Goal: Task Accomplishment & Management: Use online tool/utility

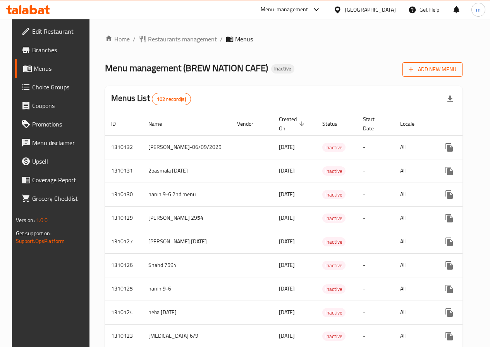
click at [441, 73] on span "Add New Menu" at bounding box center [433, 70] width 48 height 10
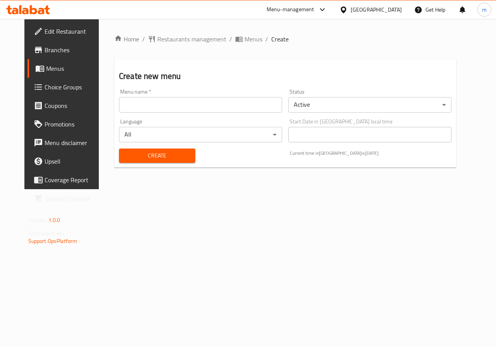
click at [180, 97] on input "text" at bounding box center [200, 104] width 163 height 15
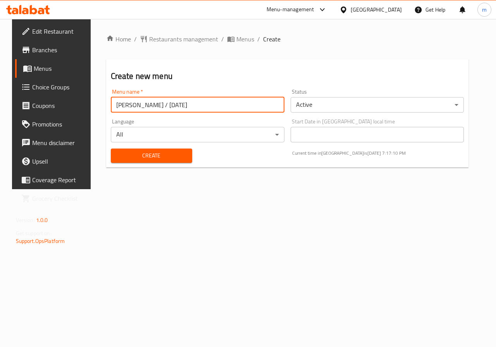
type input "[PERSON_NAME] / [DATE]"
click at [309, 125] on div "Start Date in [GEOGRAPHIC_DATA] local time Start Date in [GEOGRAPHIC_DATA] loca…" at bounding box center [378, 131] width 174 height 24
click at [313, 113] on div "Status Active ​" at bounding box center [377, 101] width 180 height 30
click at [318, 108] on body "​ Menu-management [GEOGRAPHIC_DATA] Get Help m Edit Restaurant Branches Menus C…" at bounding box center [248, 183] width 496 height 329
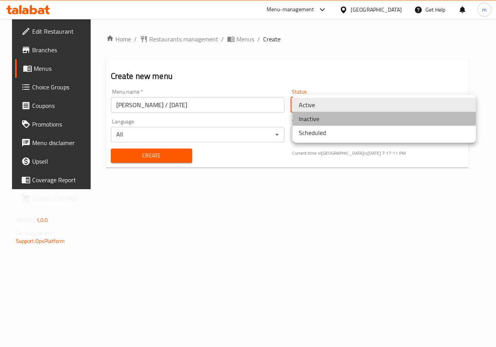
click at [319, 124] on li "Inactive" at bounding box center [383, 119] width 183 height 14
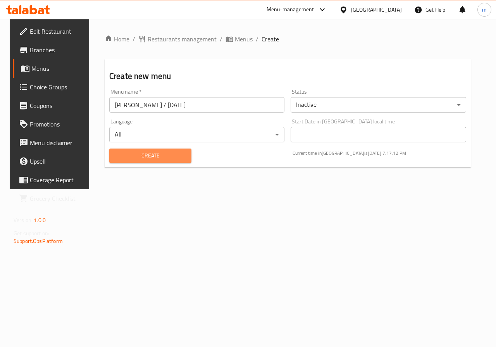
click at [146, 154] on span "Create" at bounding box center [150, 156] width 70 height 10
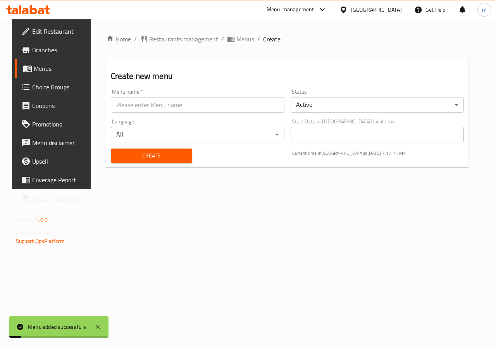
click at [240, 40] on span "Menus" at bounding box center [245, 38] width 18 height 9
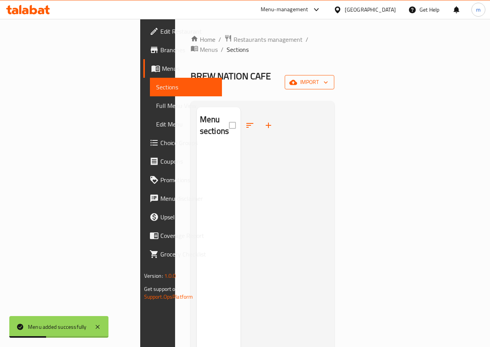
click at [328, 77] on span "import" at bounding box center [309, 82] width 37 height 10
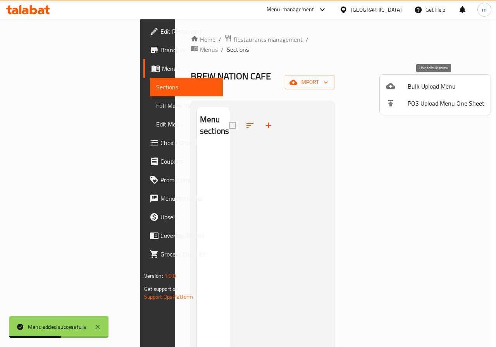
click at [459, 81] on li "Bulk Upload Menu" at bounding box center [435, 86] width 111 height 17
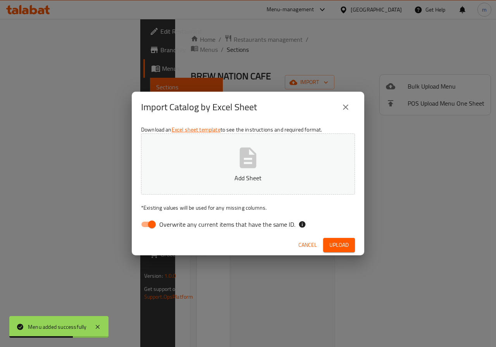
click at [148, 225] on input "Overwrite any current items that have the same ID." at bounding box center [152, 224] width 44 height 15
checkbox input "false"
click at [200, 188] on button "Add Sheet" at bounding box center [248, 164] width 214 height 61
click at [327, 235] on div "Cancel Upload" at bounding box center [248, 245] width 232 height 21
click at [338, 251] on button "Upload" at bounding box center [339, 245] width 32 height 14
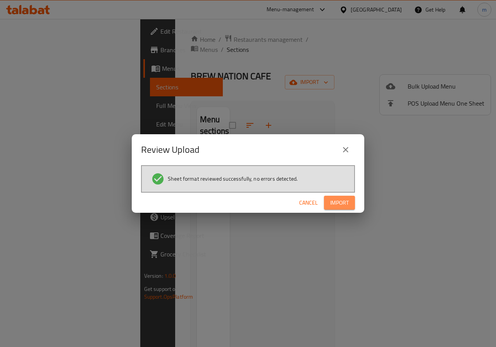
click at [335, 205] on span "Import" at bounding box center [339, 203] width 19 height 10
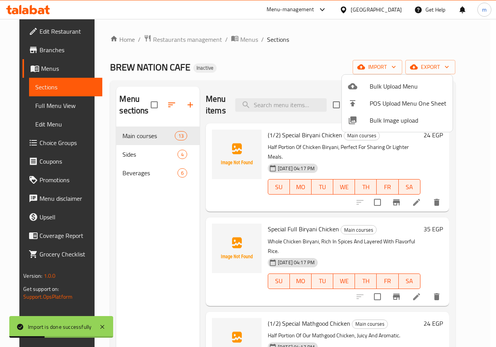
click at [474, 179] on div at bounding box center [248, 173] width 496 height 347
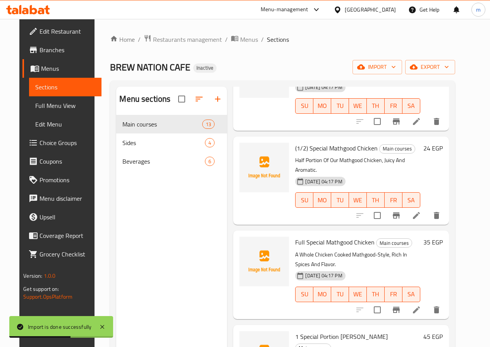
scroll to position [363, 0]
